Goal: Task Accomplishment & Management: Manage account settings

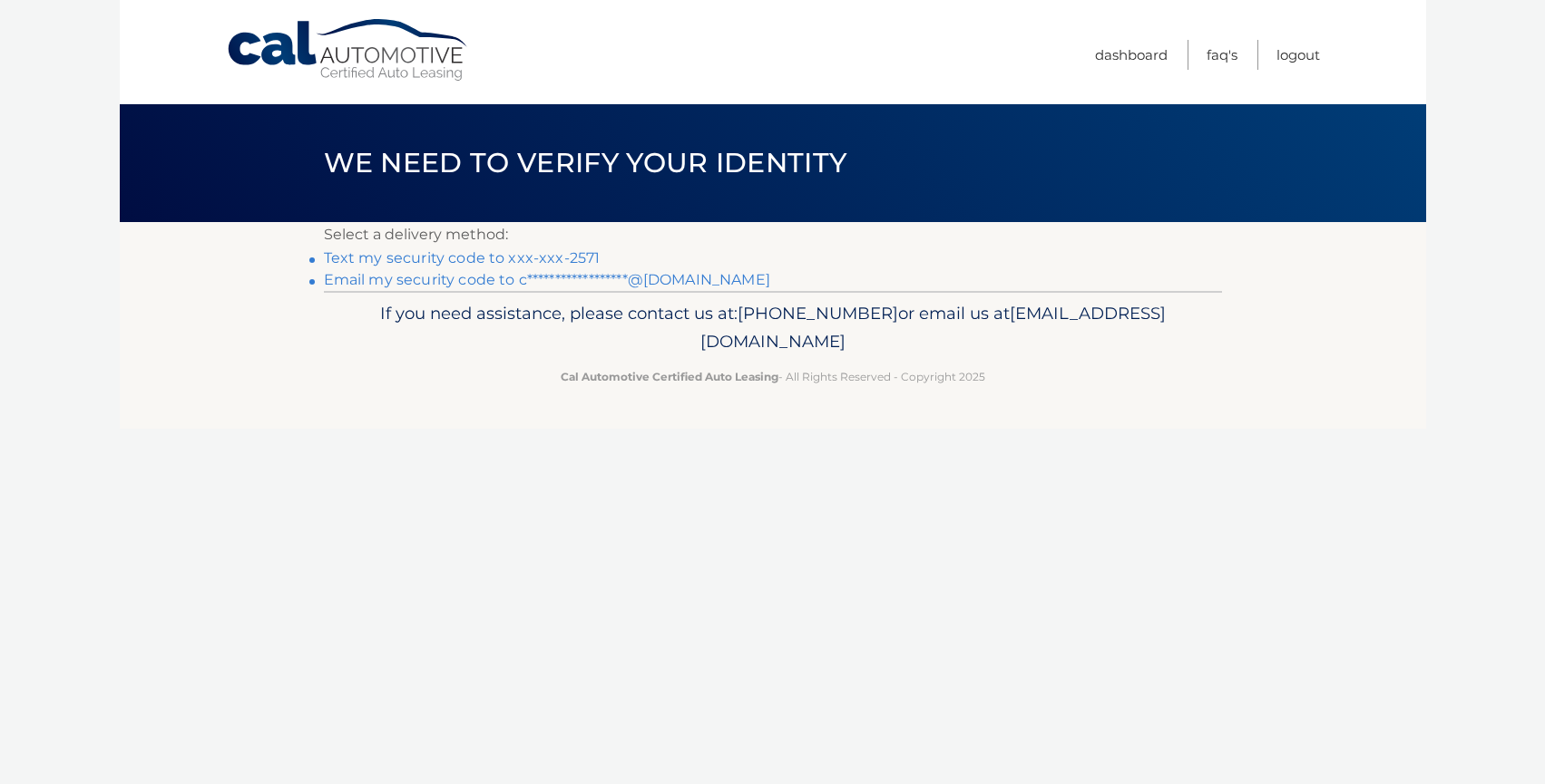
click at [536, 261] on link "Text my security code to xxx-xxx-2571" at bounding box center [462, 258] width 277 height 17
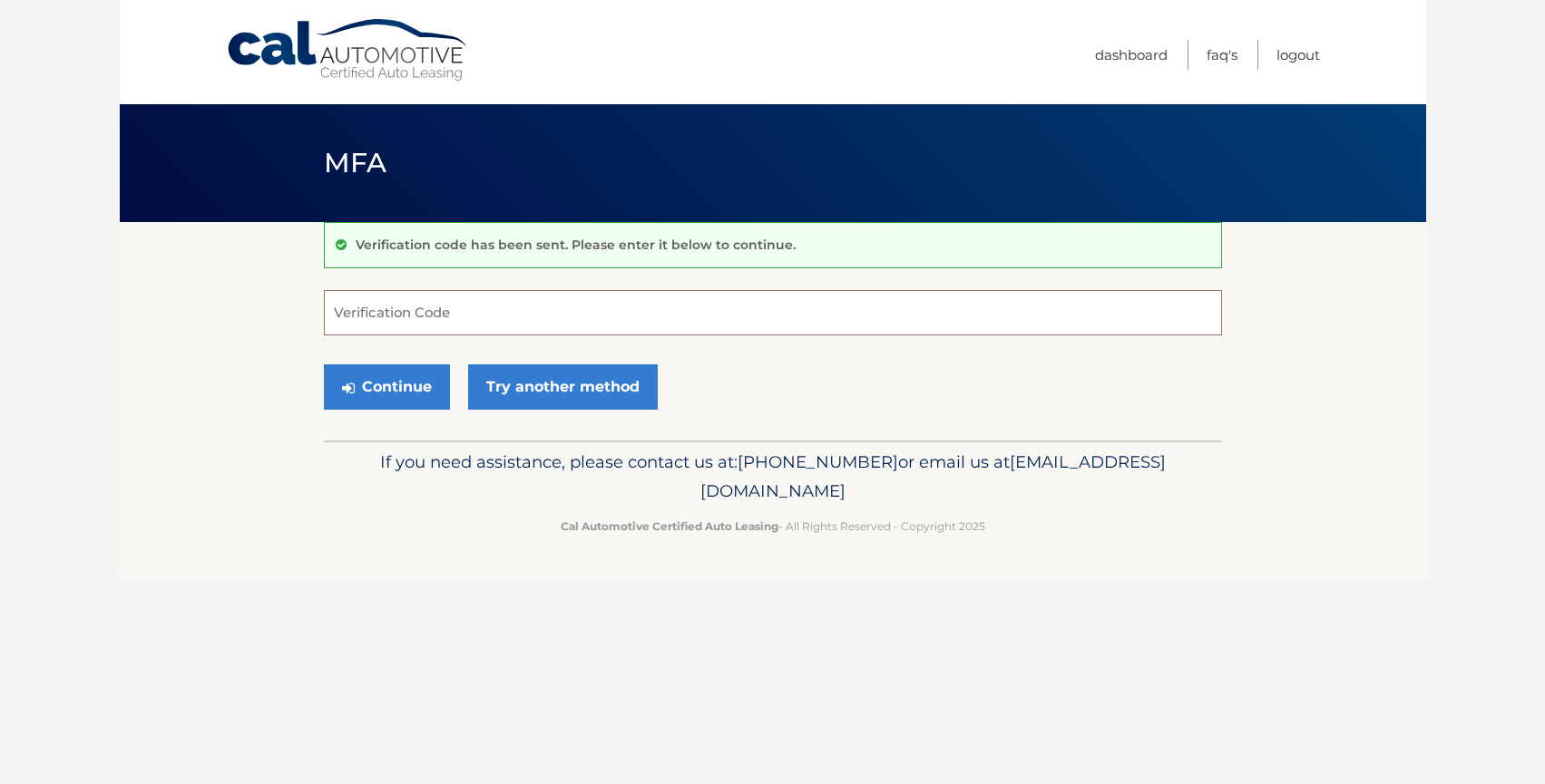
click at [449, 313] on input "Verification Code" at bounding box center [772, 313] width 898 height 45
type input "708312"
click at [403, 378] on button "Continue" at bounding box center [387, 387] width 126 height 45
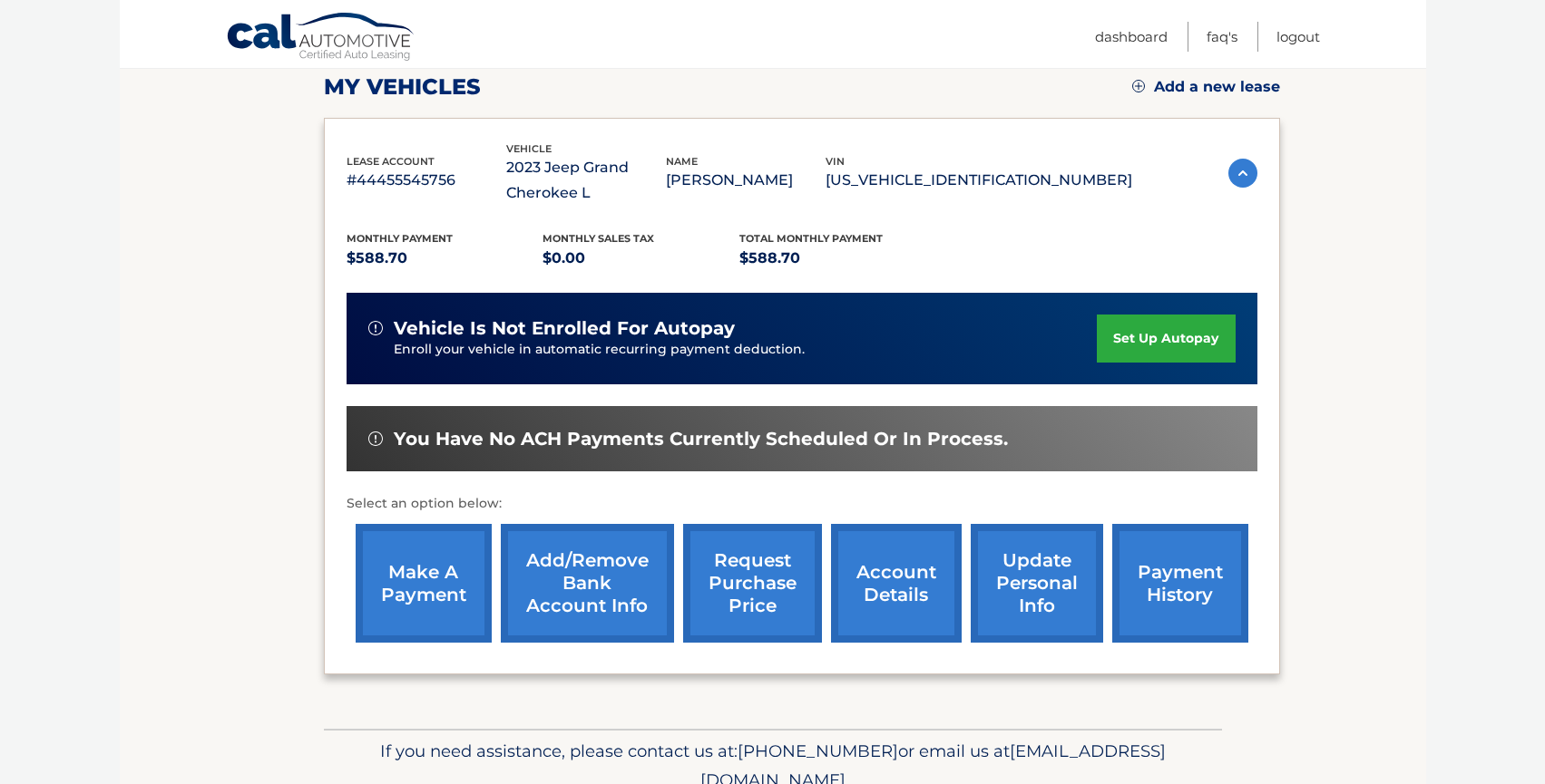
scroll to position [340, 0]
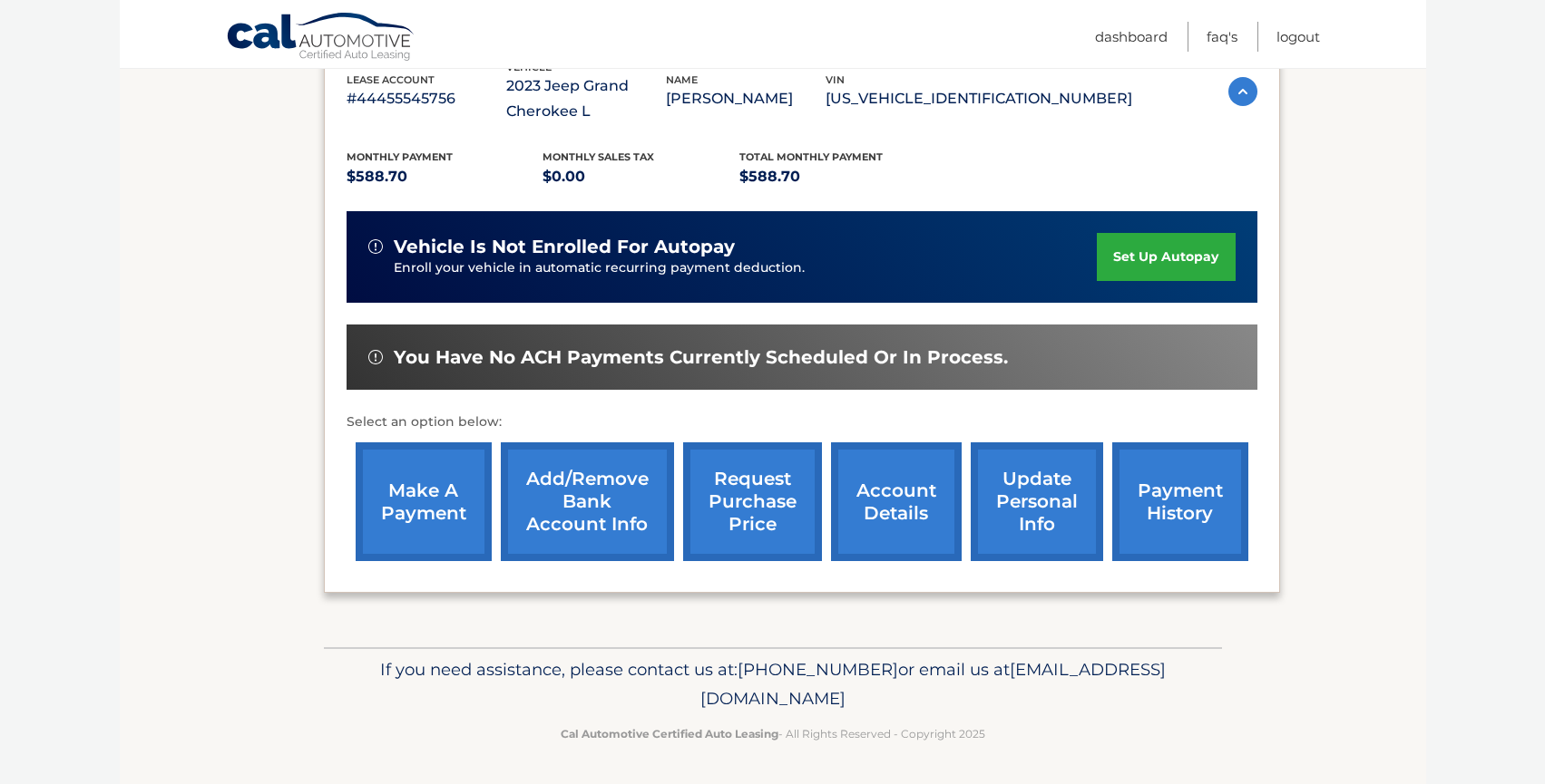
click at [756, 510] on link "request purchase price" at bounding box center [753, 501] width 139 height 119
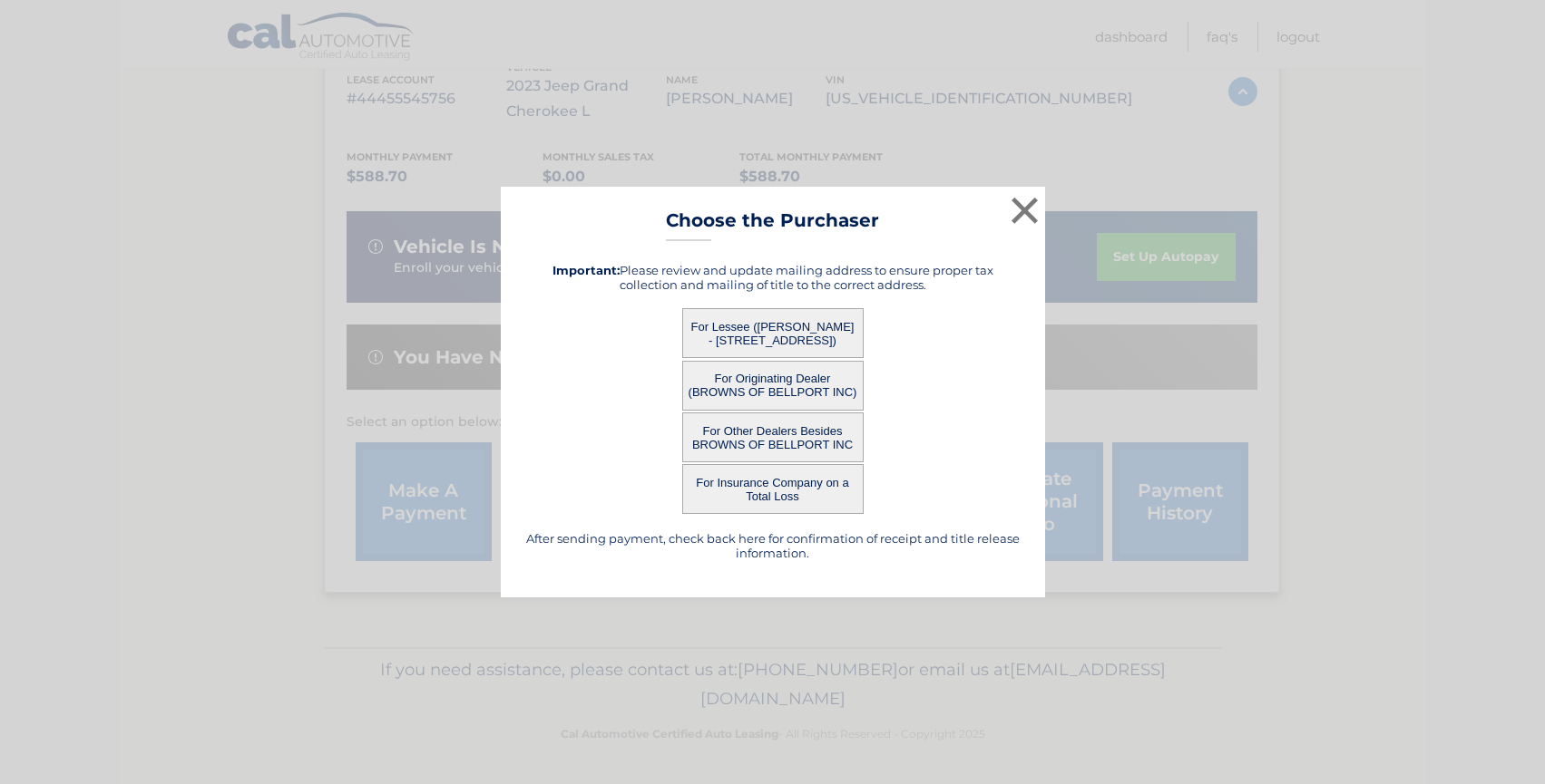
click at [761, 326] on button "For Lessee (CHRISTINA MAGEE - 35 SPRAY COURT, , BAYPORT, NY 11705)" at bounding box center [773, 334] width 182 height 50
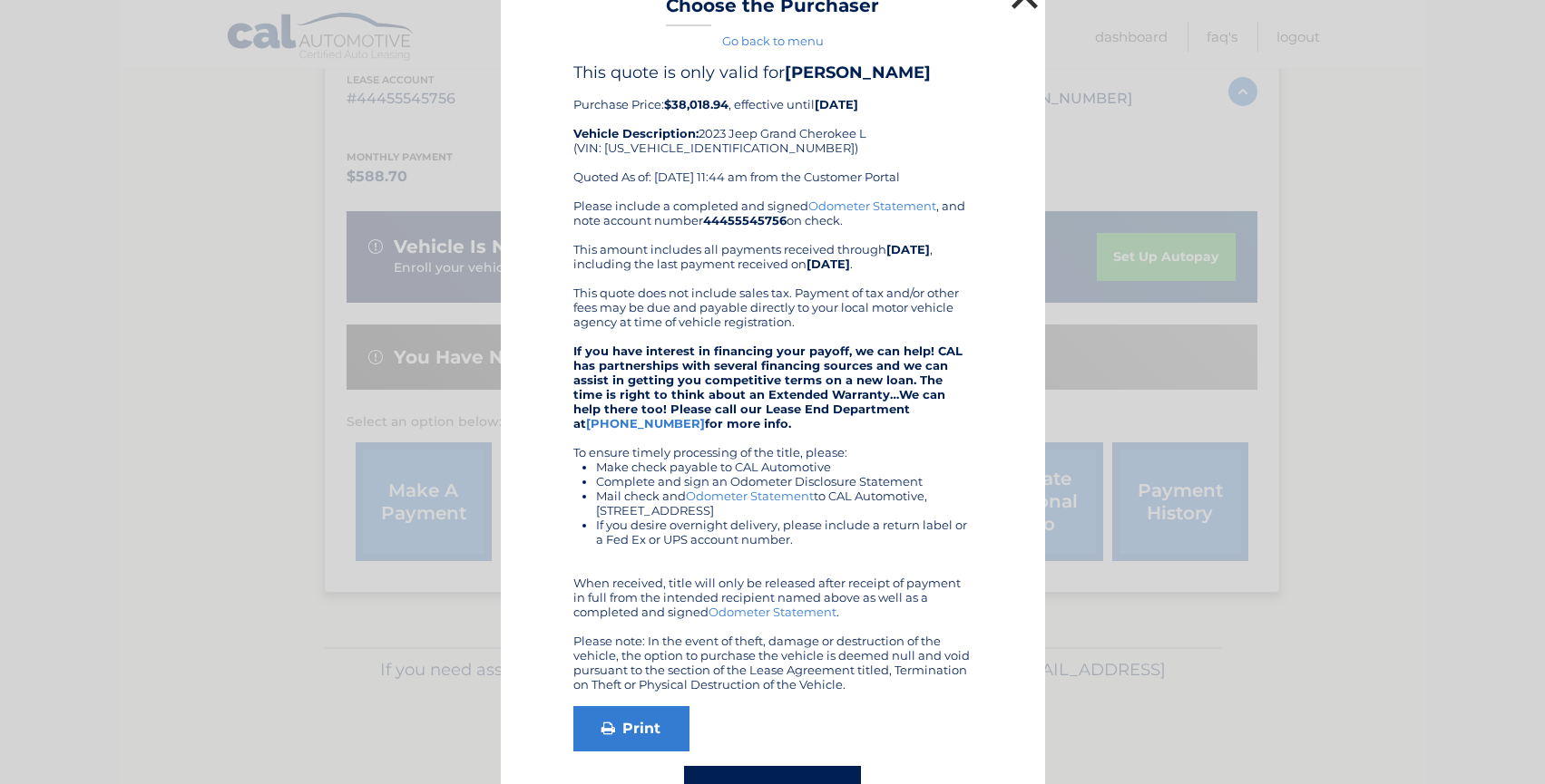
scroll to position [0, 0]
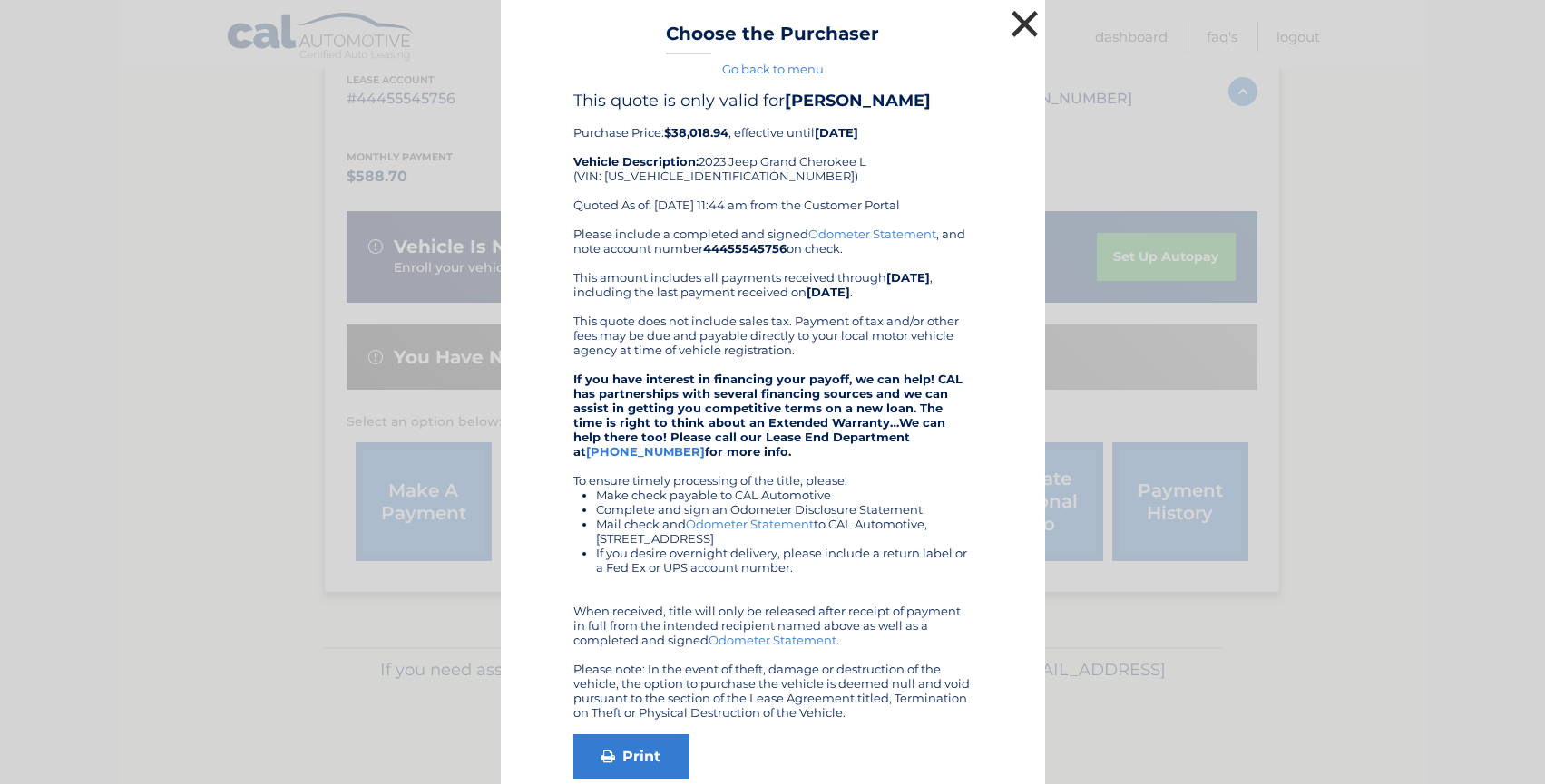
click at [1021, 12] on button "×" at bounding box center [1025, 23] width 36 height 36
